Goal: Task Accomplishment & Management: Use online tool/utility

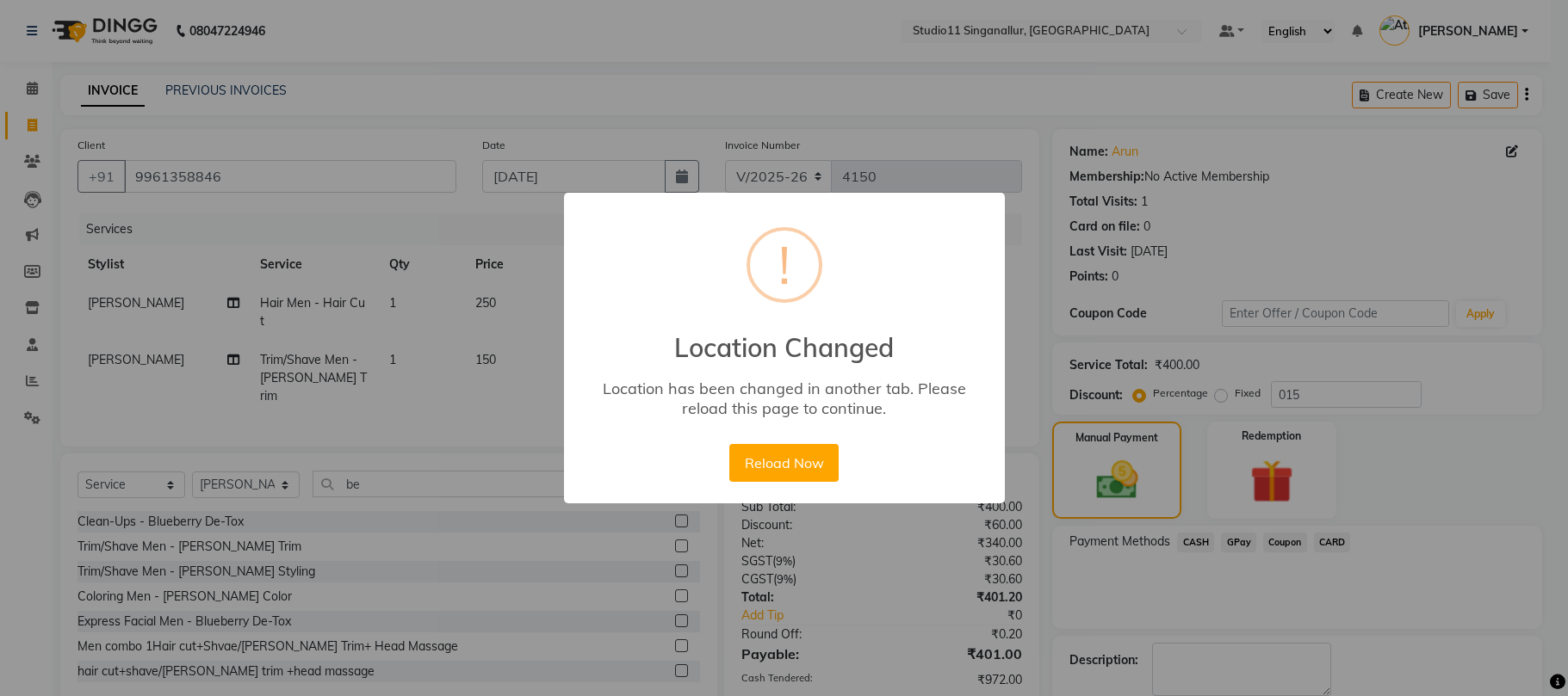
select select "6616"
select select "service"
select select "51051"
click at [824, 483] on div "Reload Now No Cancel" at bounding box center [783, 462] width 118 height 46
click at [811, 461] on button "Reload Now" at bounding box center [784, 462] width 109 height 38
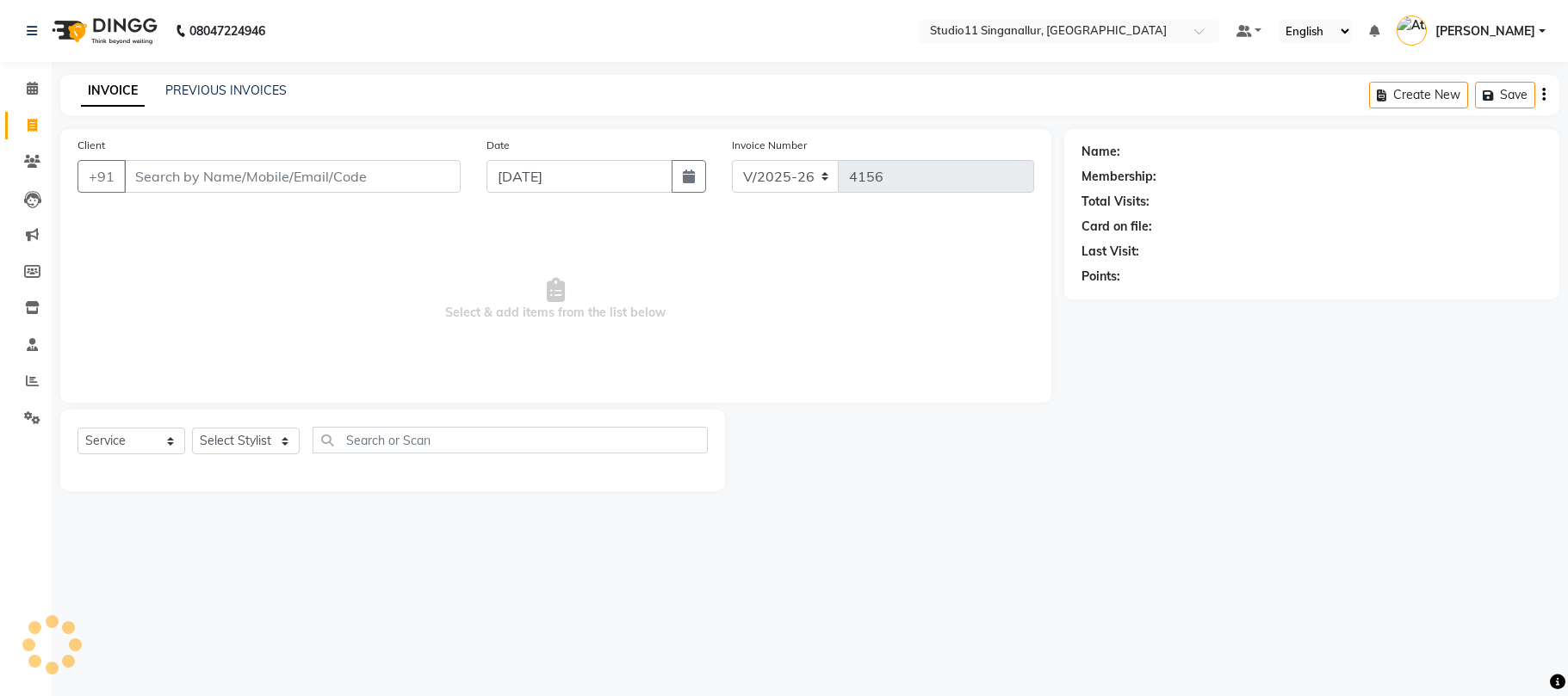
select select "6616"
select select "service"
click at [31, 368] on link "Reports" at bounding box center [25, 381] width 41 height 28
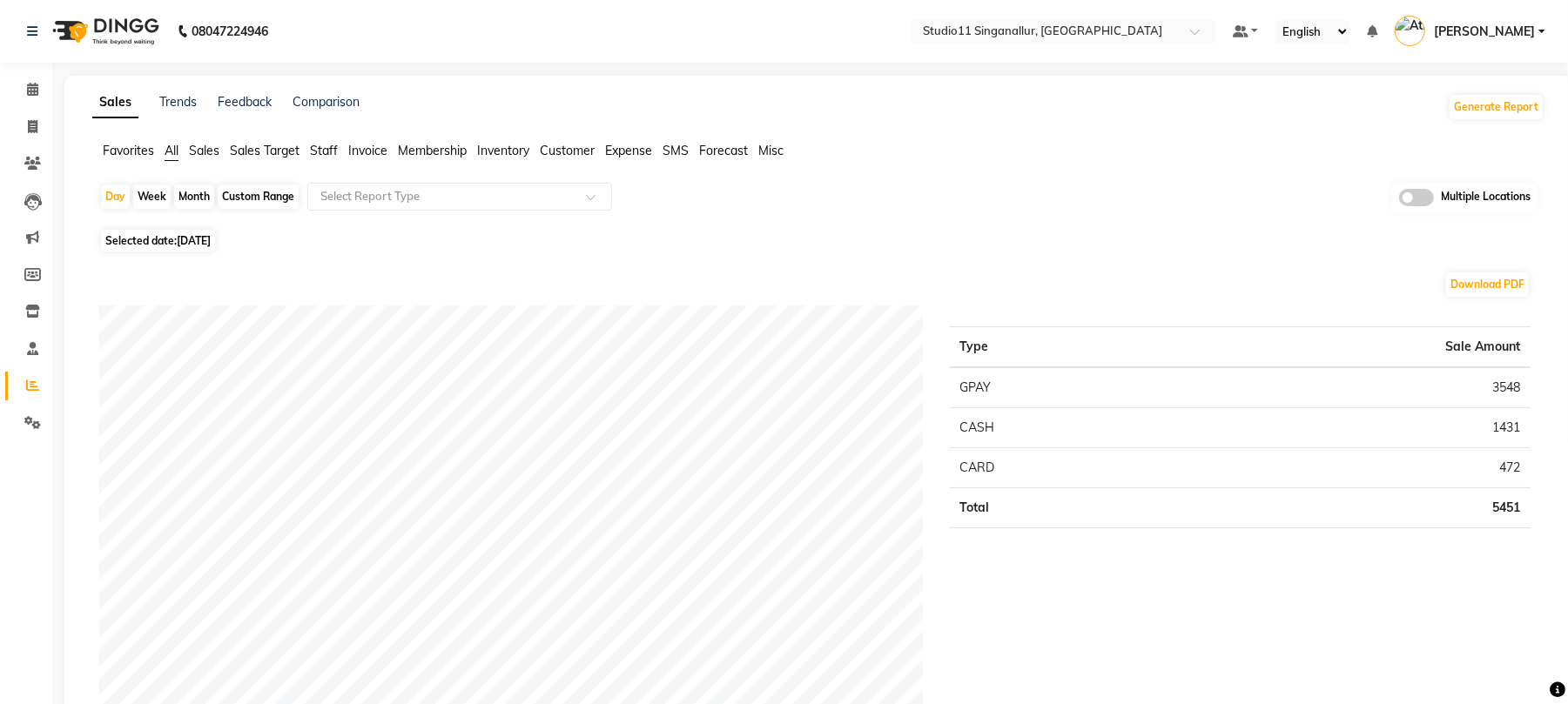
click at [325, 153] on span "Staff" at bounding box center [323, 151] width 28 height 15
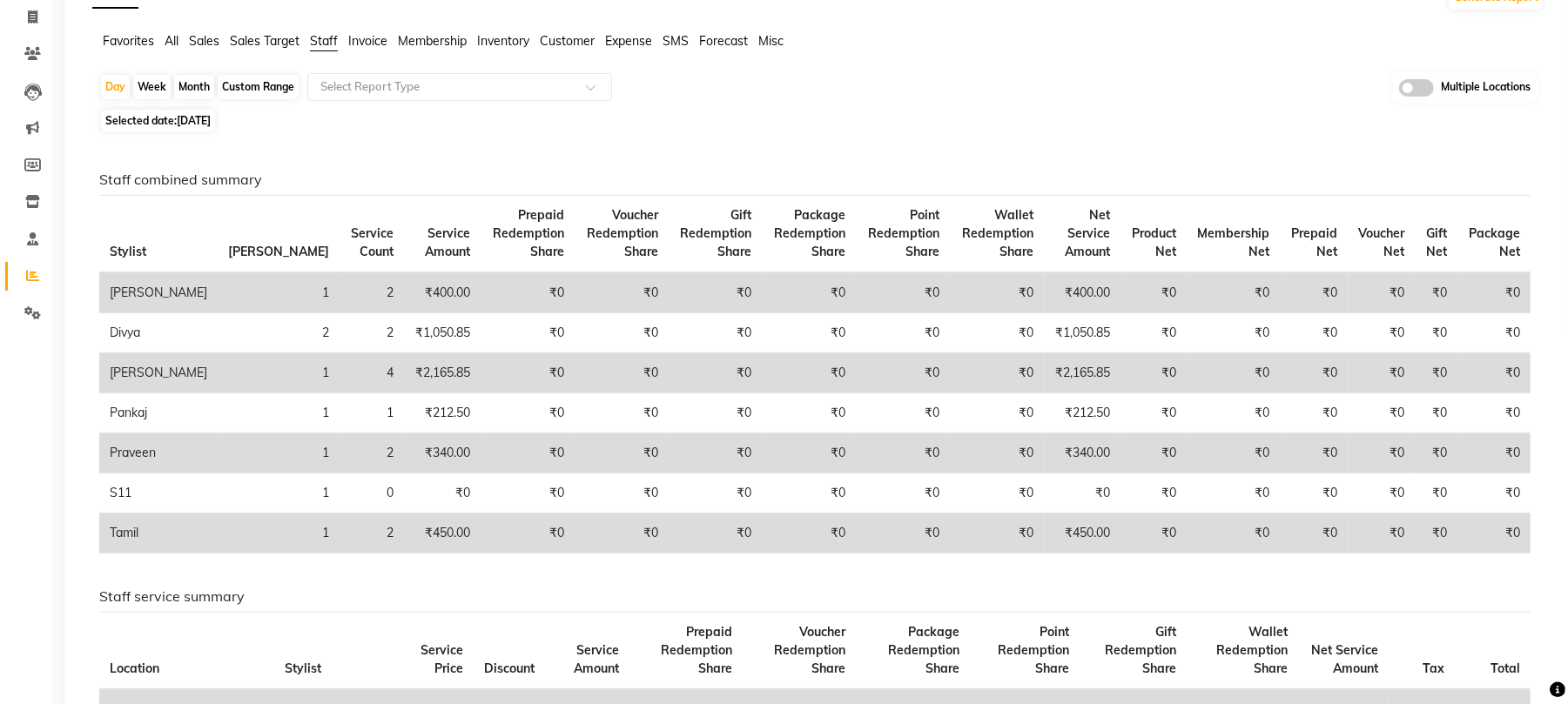
scroll to position [116, 0]
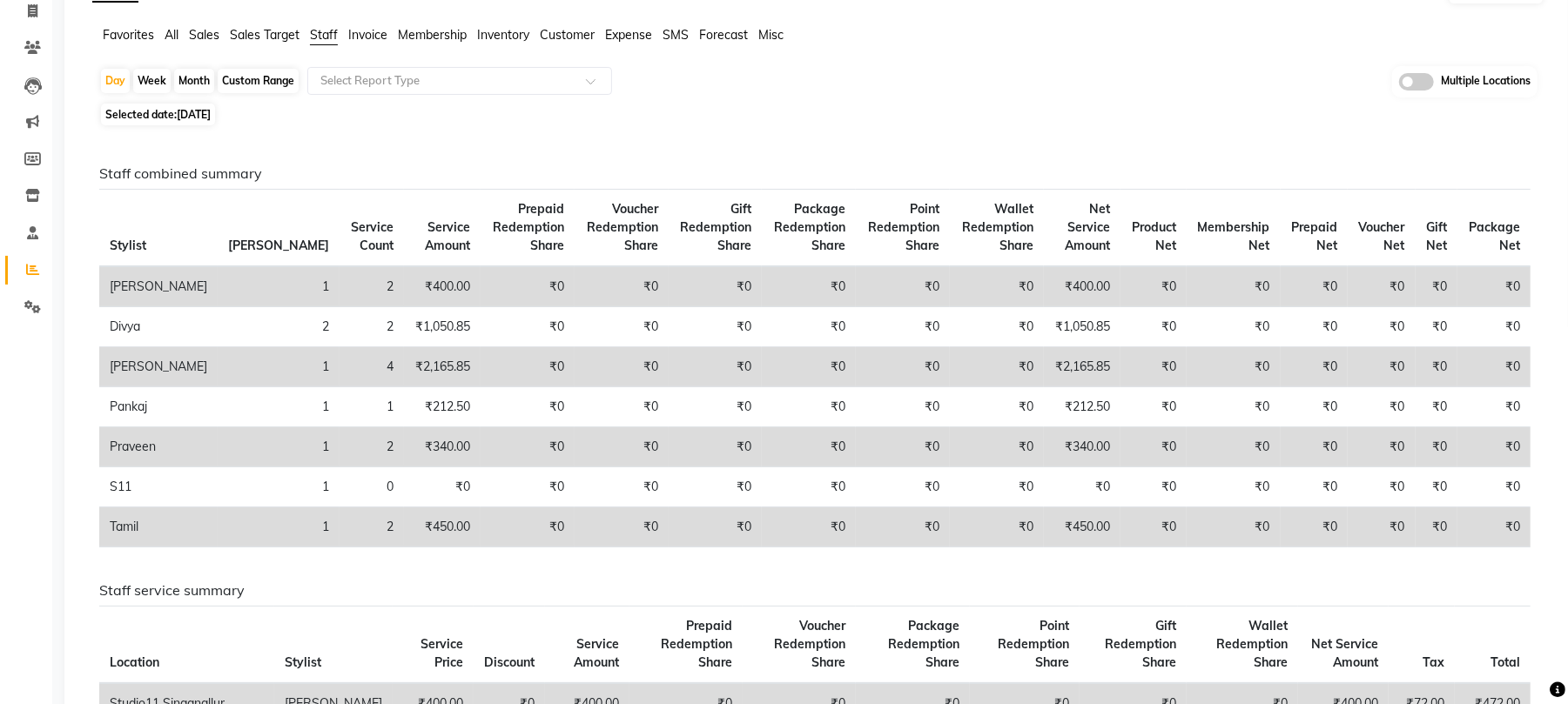
click at [195, 81] on div "Month" at bounding box center [194, 81] width 40 height 25
select select "9"
select select "2025"
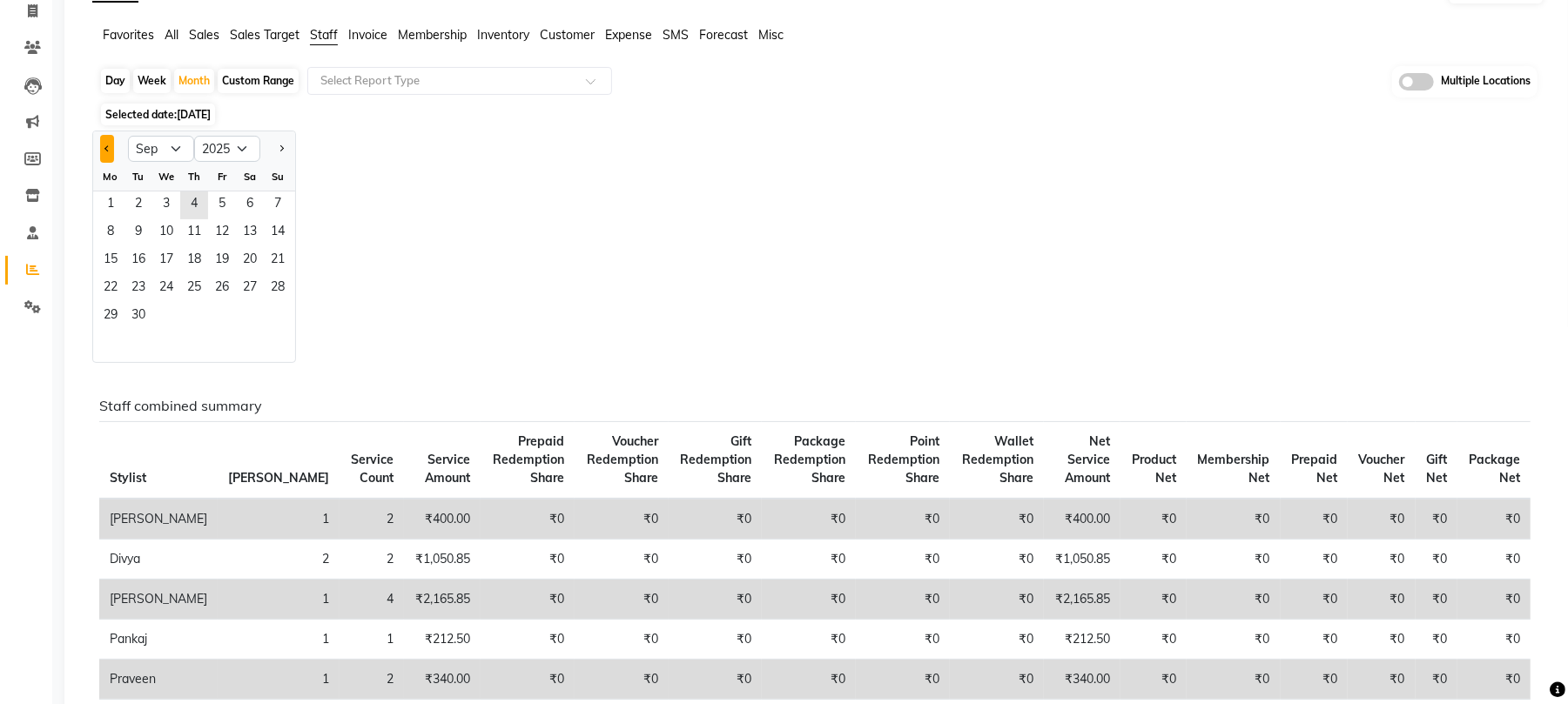
click at [106, 162] on button "Previous month" at bounding box center [107, 149] width 14 height 28
select select "8"
click at [219, 199] on span "1" at bounding box center [221, 205] width 28 height 28
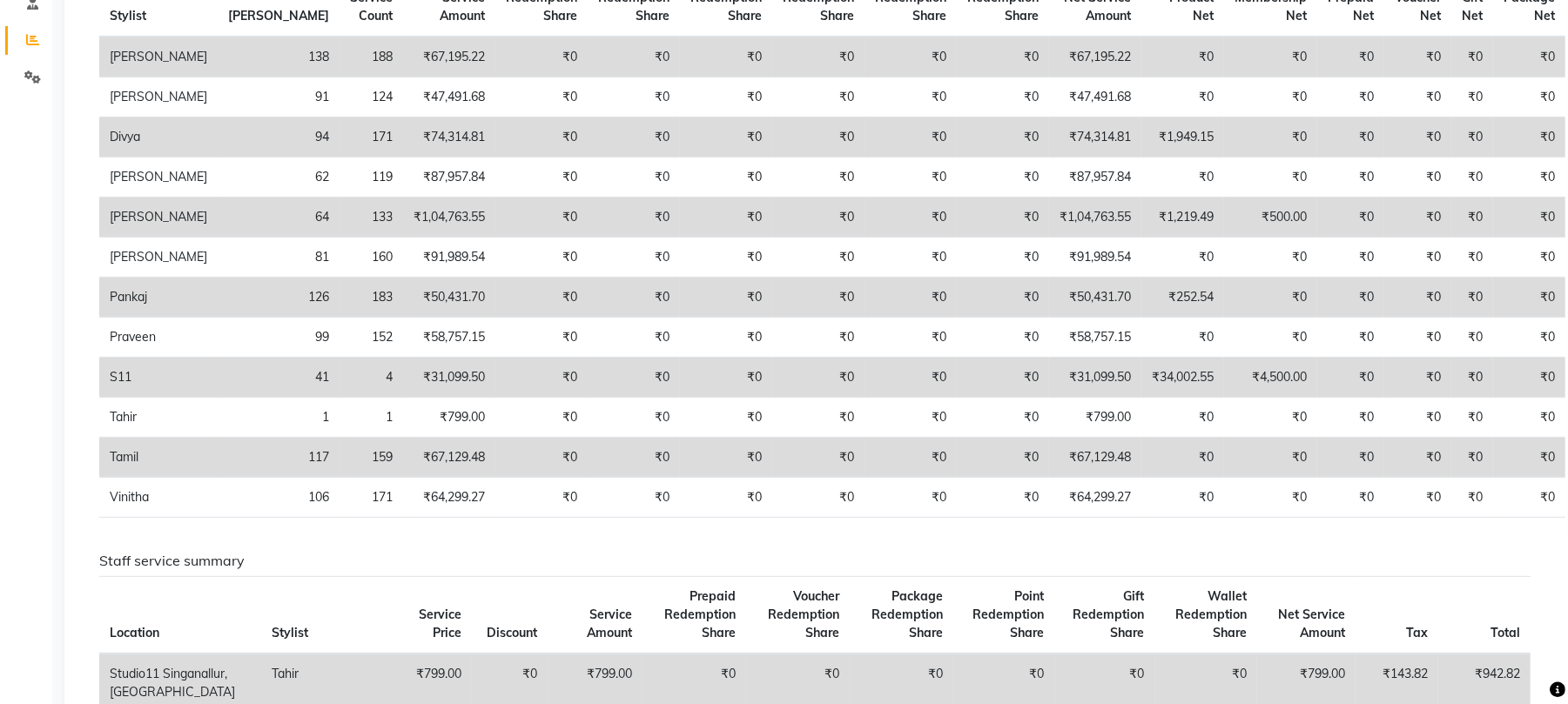
scroll to position [348, 0]
